Goal: Task Accomplishment & Management: Use online tool/utility

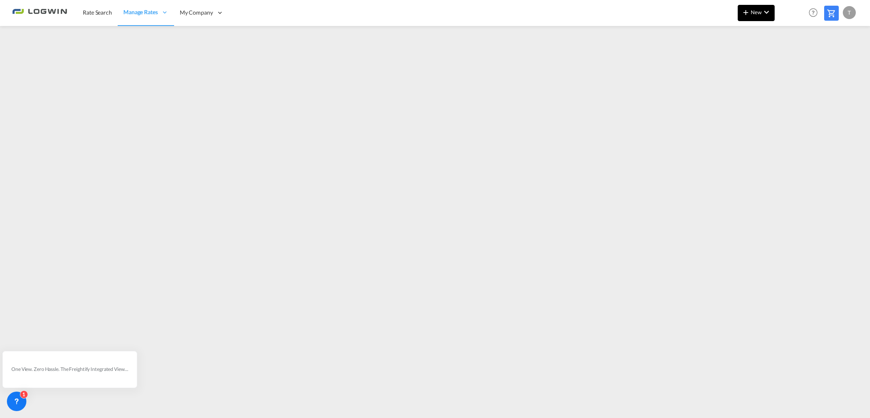
click at [754, 16] on button "New" at bounding box center [756, 13] width 37 height 16
drag, startPoint x: 799, startPoint y: 61, endPoint x: 395, endPoint y: 282, distance: 460.9
click at [794, 61] on span "Ratesheet" at bounding box center [789, 61] width 9 height 16
click at [852, 11] on div "T" at bounding box center [849, 12] width 13 height 13
click at [835, 60] on button "Logout" at bounding box center [840, 62] width 53 height 16
